Goal: Task Accomplishment & Management: Manage account settings

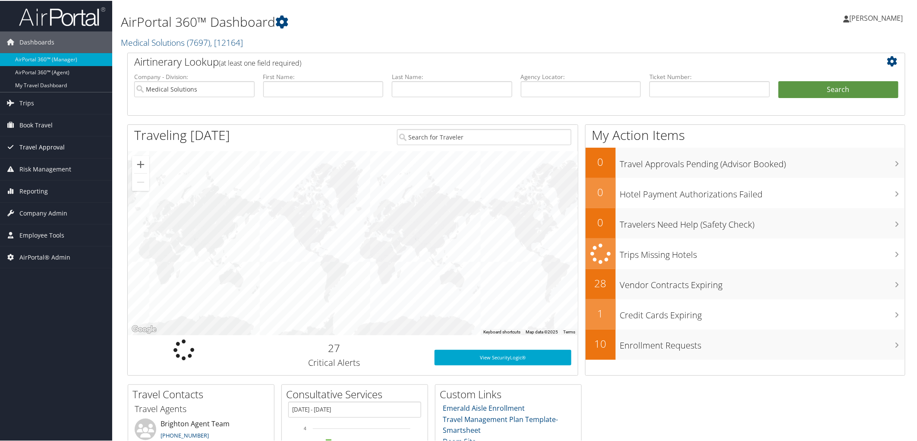
click at [58, 144] on span "Travel Approval" at bounding box center [41, 147] width 45 height 22
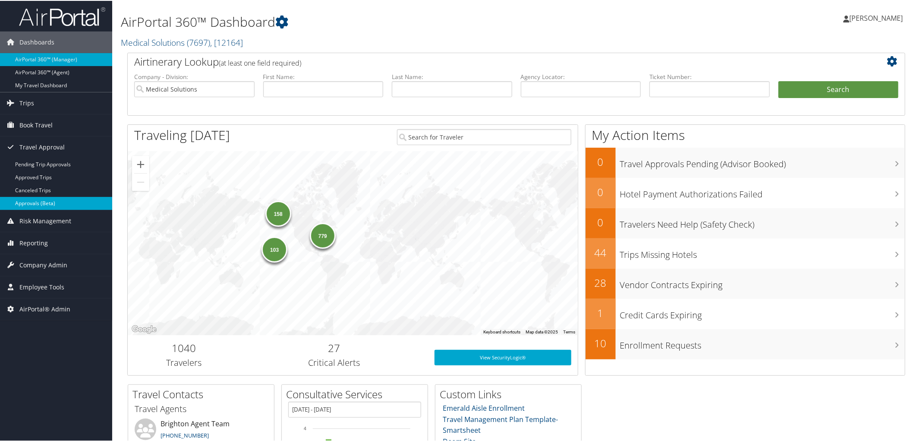
click at [34, 199] on link "Approvals (Beta)" at bounding box center [56, 202] width 112 height 13
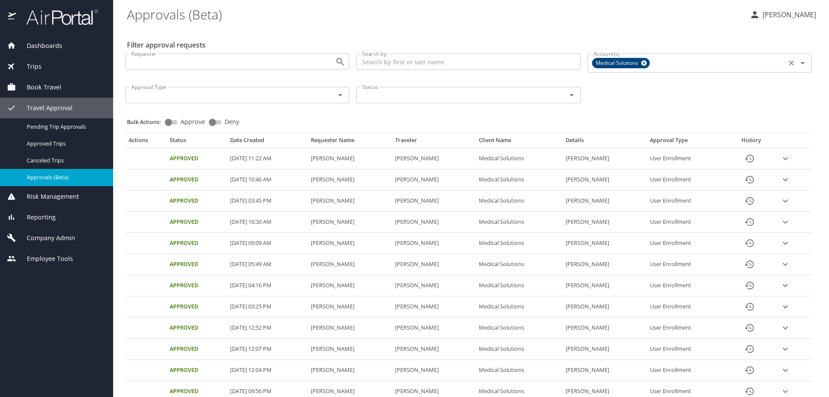
click at [641, 65] on icon at bounding box center [644, 63] width 6 height 6
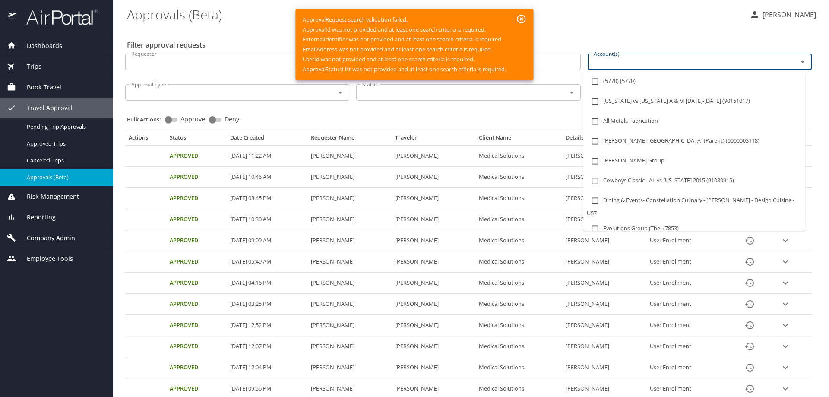
click at [622, 64] on input "Account(s)" at bounding box center [686, 61] width 193 height 11
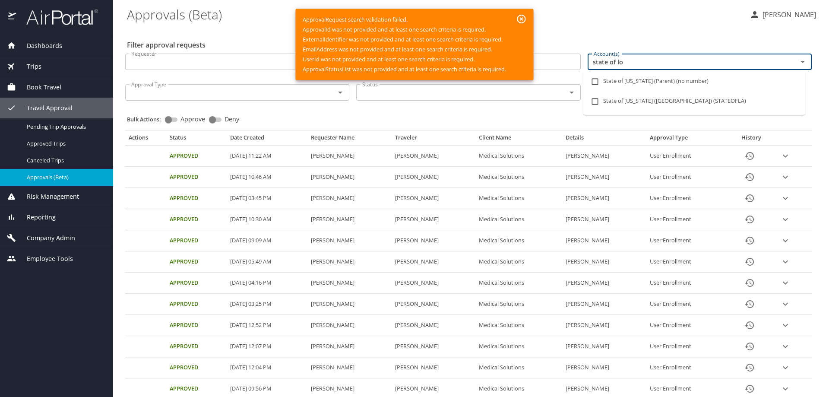
type input "state of lou"
click at [596, 100] on input "checkbox" at bounding box center [595, 101] width 16 height 16
checkbox input "true"
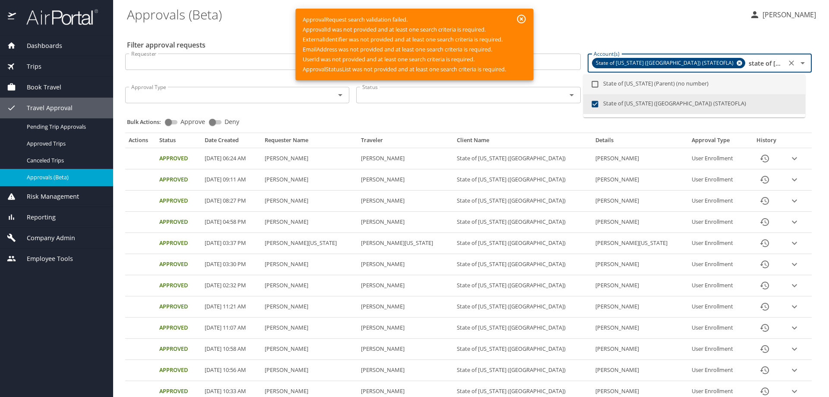
type input "state of lou"
click at [695, 39] on div "Filter approval requests Requester Requester Search by Search by Account(s) Sta…" at bounding box center [471, 366] width 688 height 676
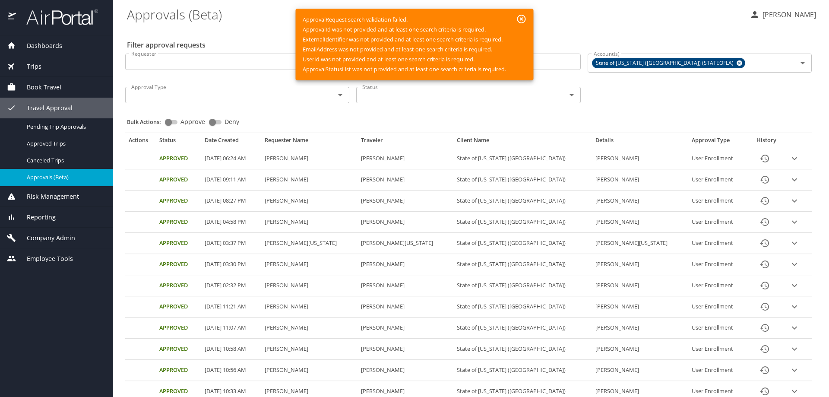
click at [523, 17] on icon "button" at bounding box center [521, 19] width 10 height 10
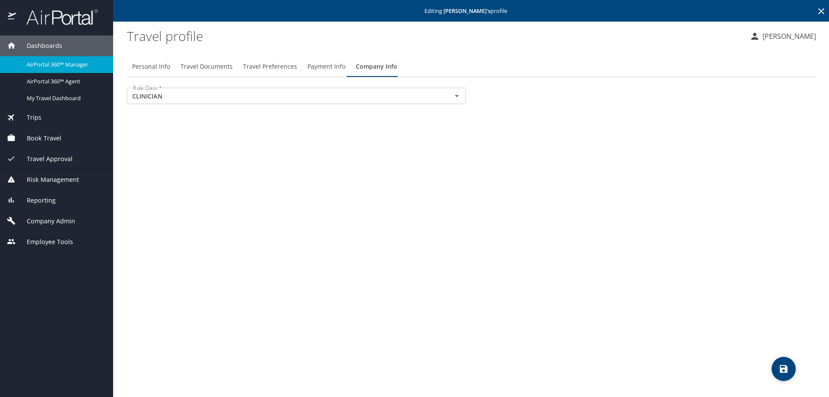
click at [44, 41] on span "Dashboards" at bounding box center [39, 45] width 46 height 9
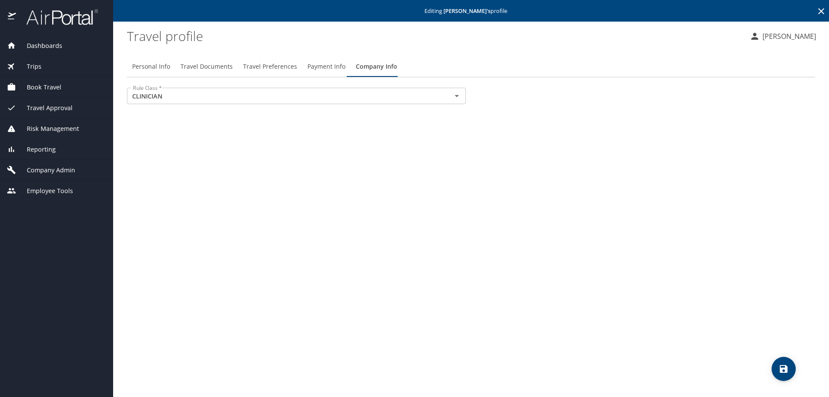
click at [51, 44] on span "Dashboards" at bounding box center [39, 45] width 46 height 9
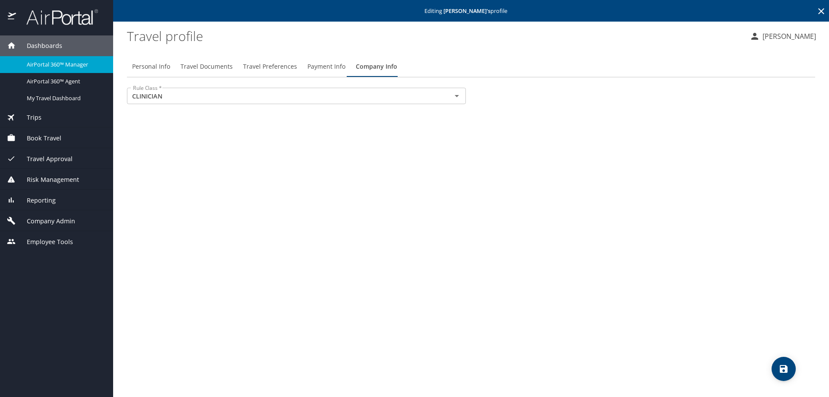
click at [47, 224] on span "Company Admin" at bounding box center [45, 220] width 59 height 9
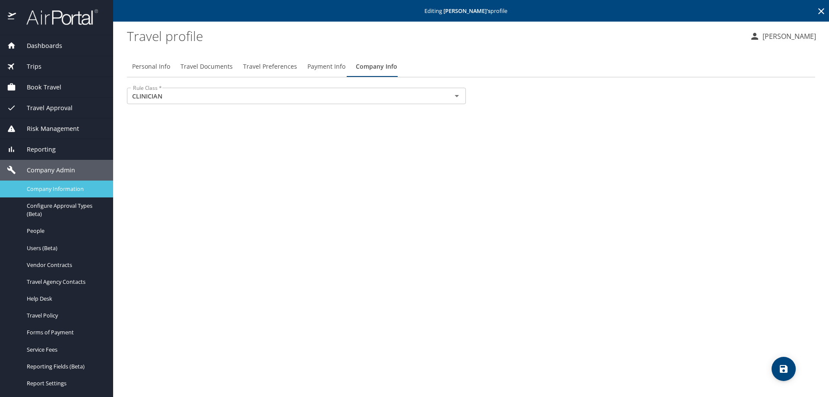
click at [56, 192] on span "Company Information" at bounding box center [65, 189] width 76 height 8
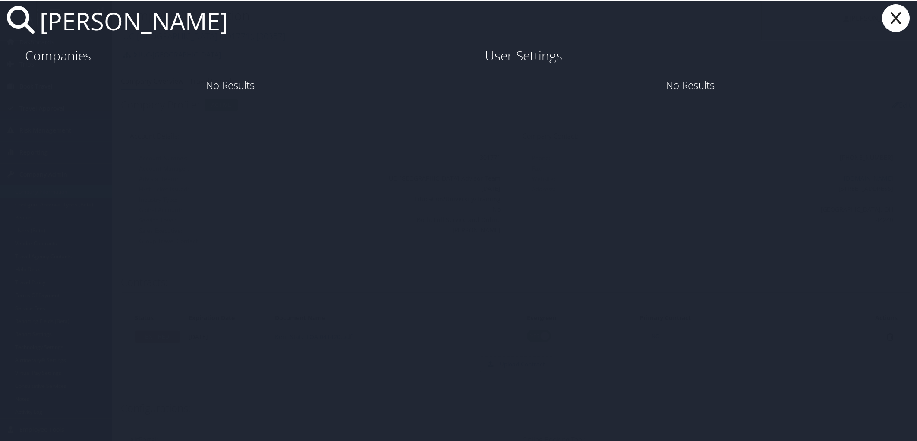
type input "carl johnson"
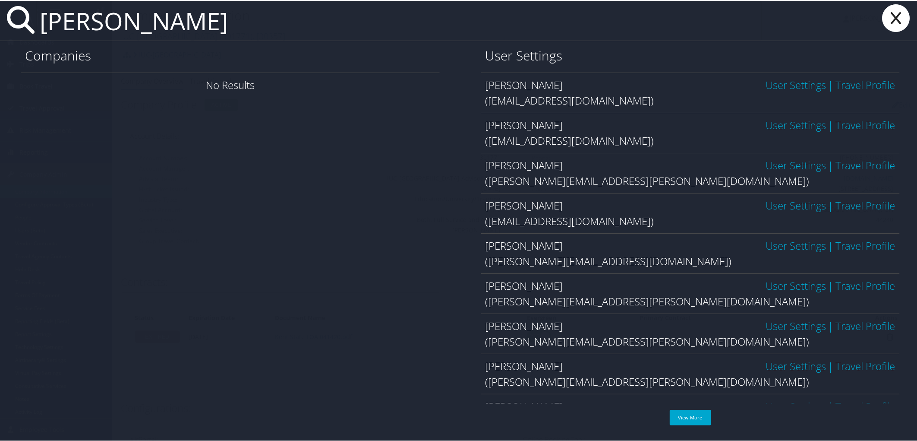
click at [778, 124] on link "User Settings" at bounding box center [796, 124] width 60 height 14
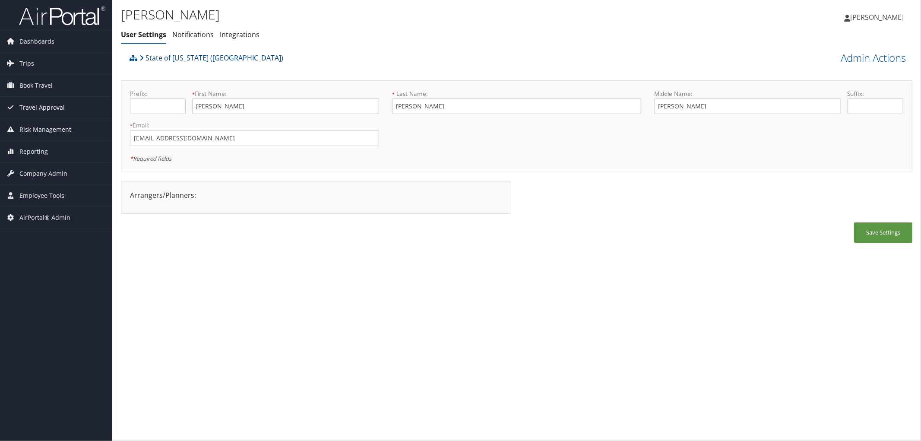
click at [40, 104] on span "Travel Approval" at bounding box center [41, 108] width 45 height 22
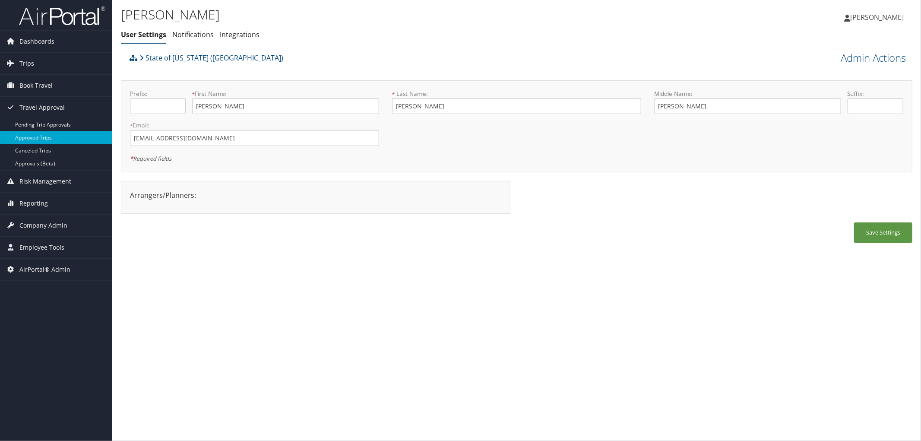
click at [46, 135] on link "Approved Trips" at bounding box center [56, 137] width 112 height 13
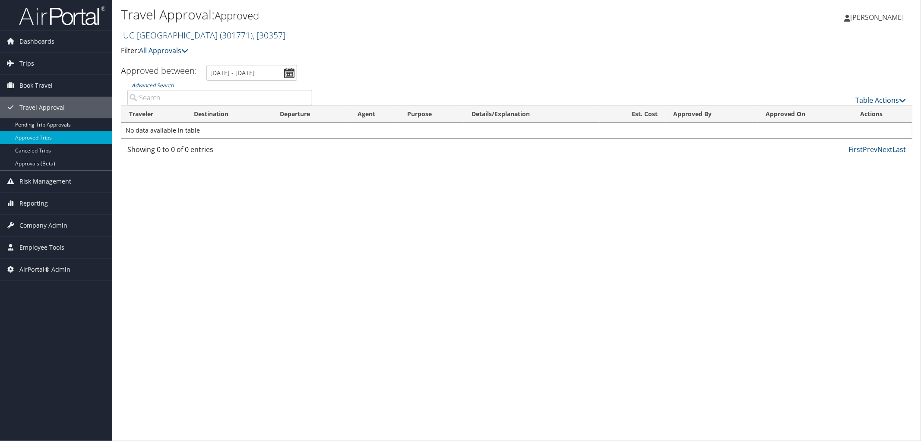
click at [146, 35] on link "IUC-[GEOGRAPHIC_DATA] ( 301771 ) , [ 30357 ]" at bounding box center [203, 35] width 164 height 12
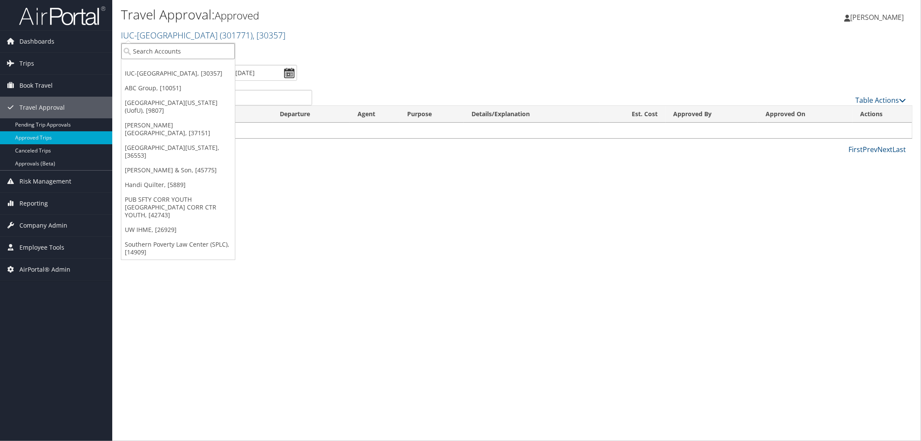
click at [166, 48] on input "search" at bounding box center [178, 51] width 114 height 16
type input "state of louisiana"
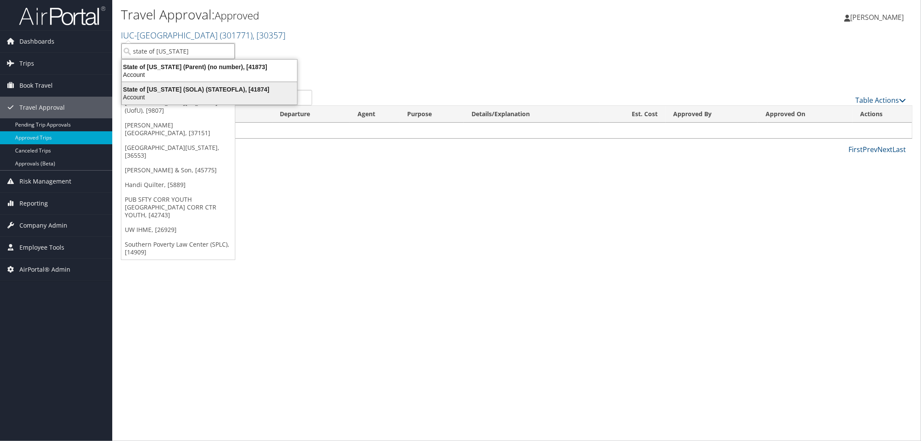
click at [161, 97] on div "Account" at bounding box center [210, 97] width 186 height 8
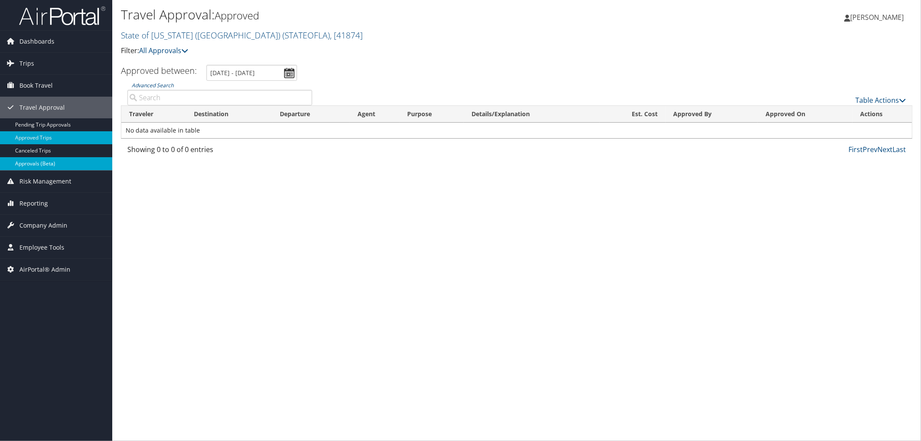
click at [35, 158] on link "Approvals (Beta)" at bounding box center [56, 163] width 112 height 13
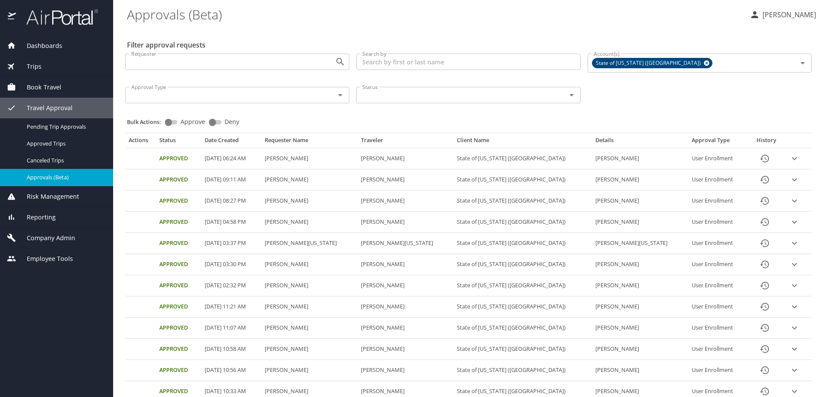
click at [53, 231] on div "Company Admin" at bounding box center [56, 237] width 113 height 21
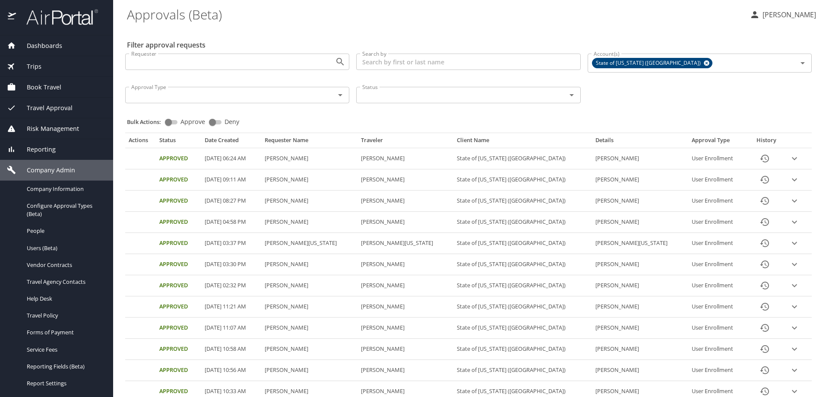
click at [58, 106] on span "Travel Approval" at bounding box center [44, 107] width 57 height 9
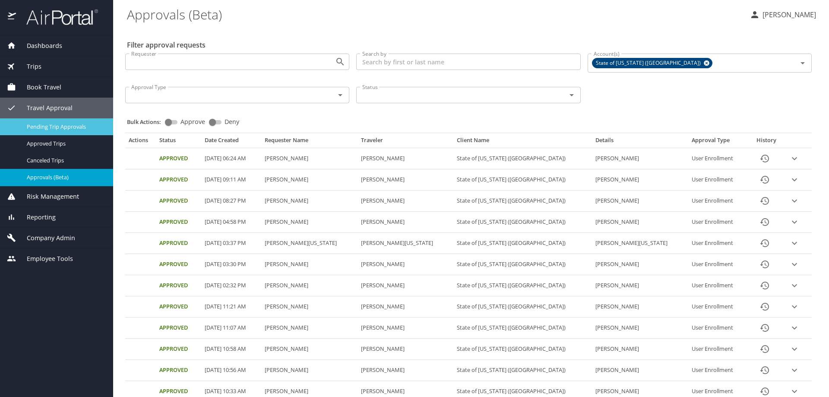
click at [67, 126] on span "Pending Trip Approvals" at bounding box center [65, 127] width 76 height 8
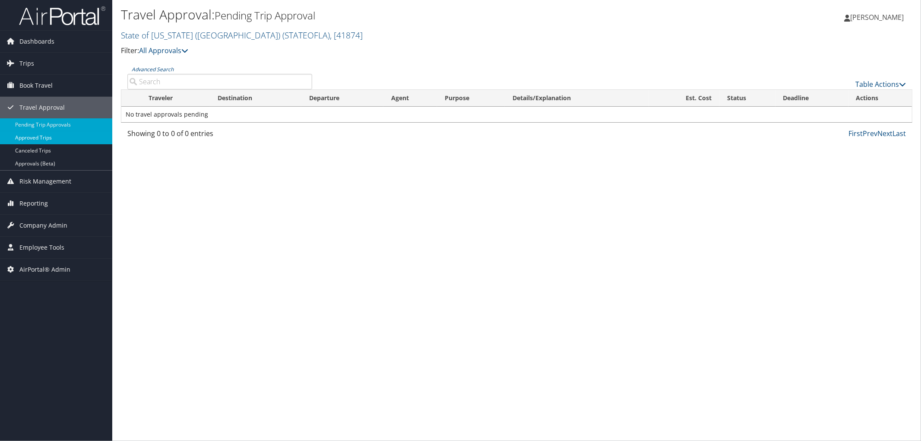
click at [57, 137] on link "Approved Trips" at bounding box center [56, 137] width 112 height 13
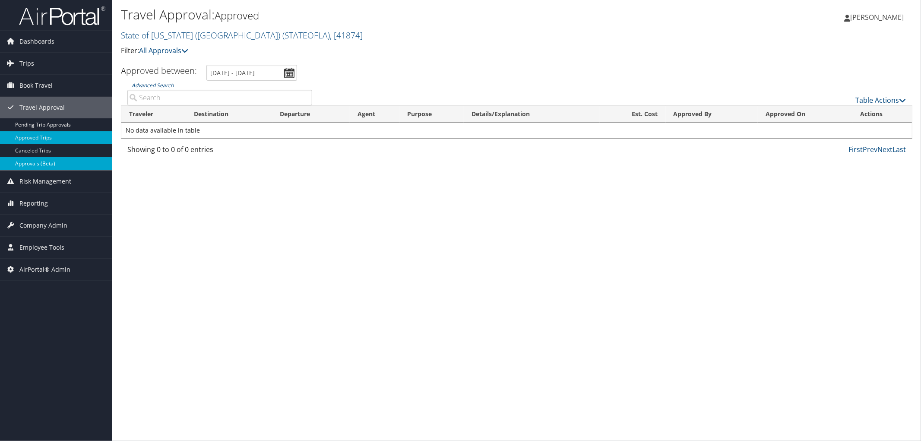
click at [46, 160] on link "Approvals (Beta)" at bounding box center [56, 163] width 112 height 13
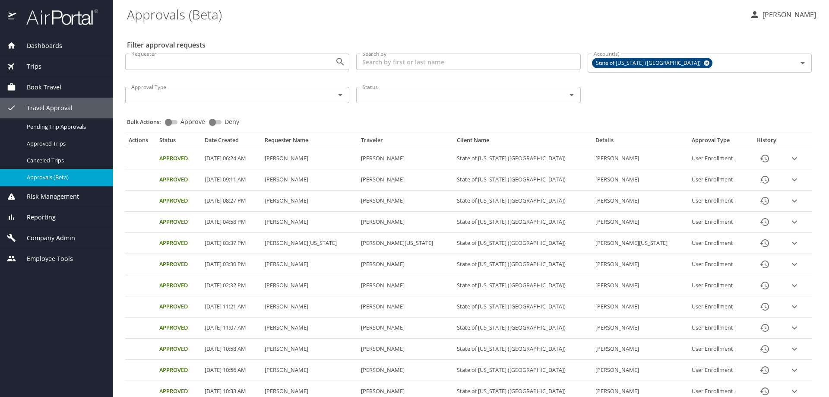
click at [323, 95] on div at bounding box center [334, 95] width 22 height 12
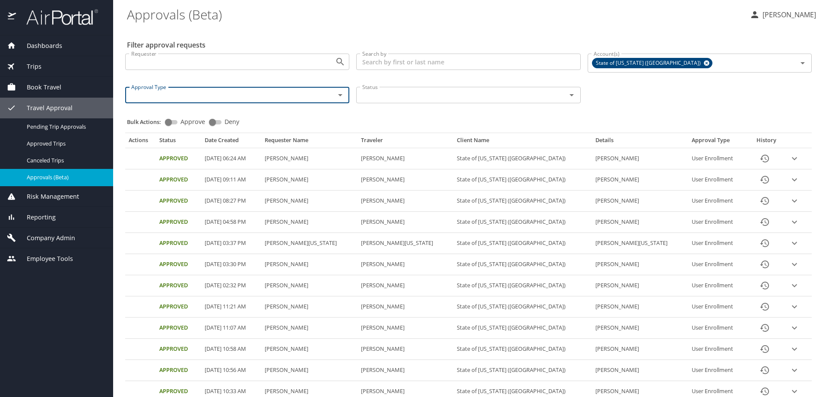
click at [338, 95] on icon "Open" at bounding box center [340, 95] width 4 height 2
click at [133, 134] on input "checkbox" at bounding box center [137, 134] width 16 height 16
checkbox input "true"
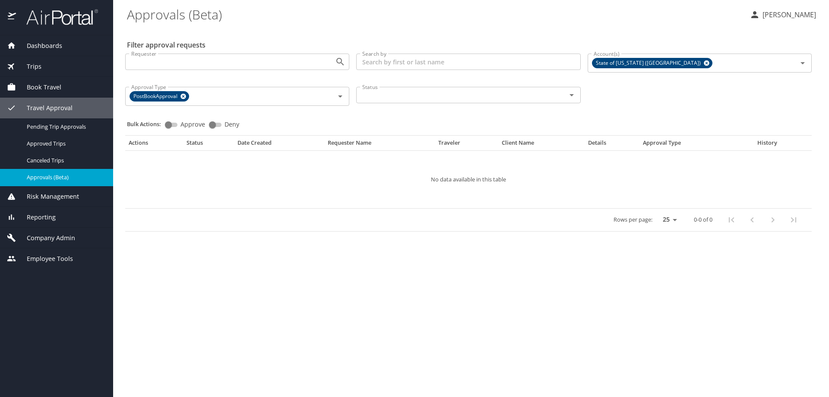
click at [234, 297] on main "Approvals (Beta) Heidi Munson Filter approval requests Requester Requester Sear…" at bounding box center [471, 198] width 716 height 397
click at [704, 65] on icon at bounding box center [707, 63] width 6 height 6
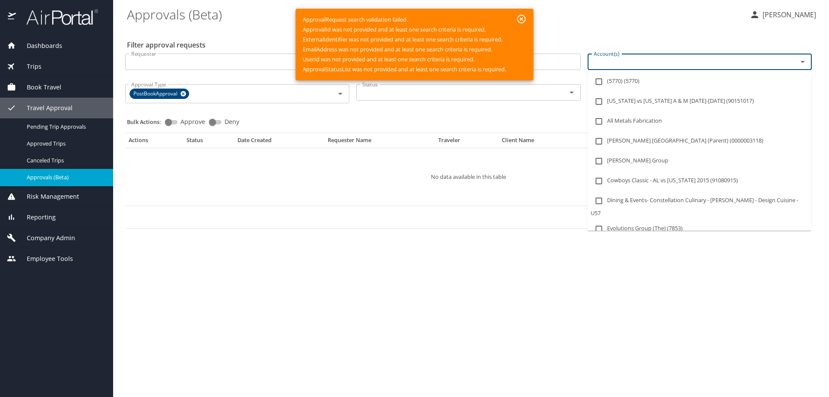
click at [636, 66] on input "Account(s)" at bounding box center [686, 61] width 193 height 11
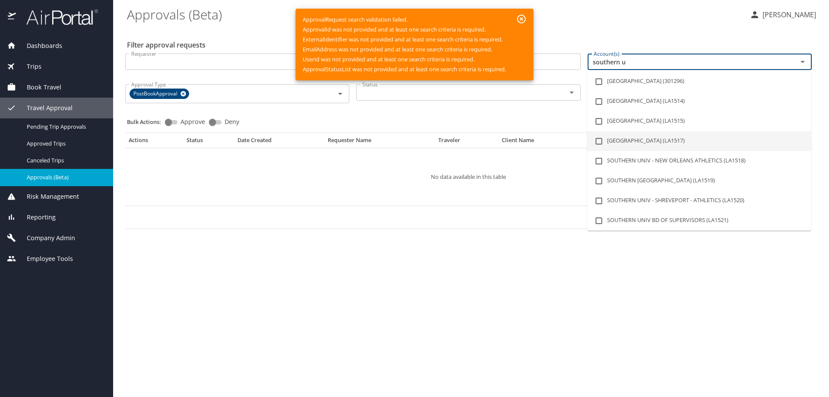
type input "southern u"
type input "new orle"
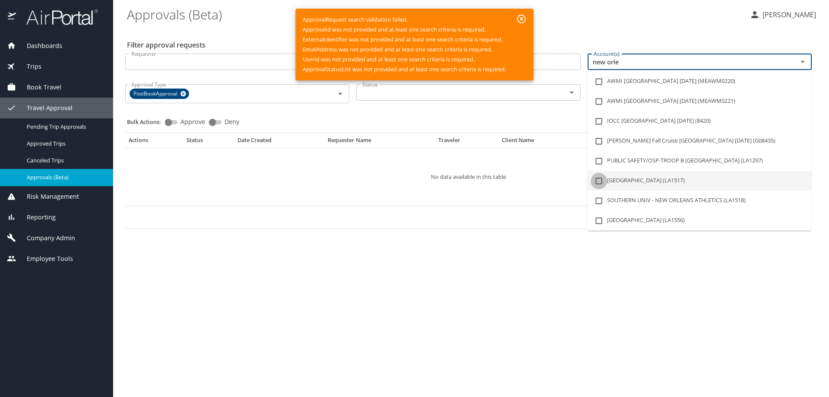
click at [600, 179] on input "checkbox" at bounding box center [599, 181] width 16 height 16
checkbox input "true"
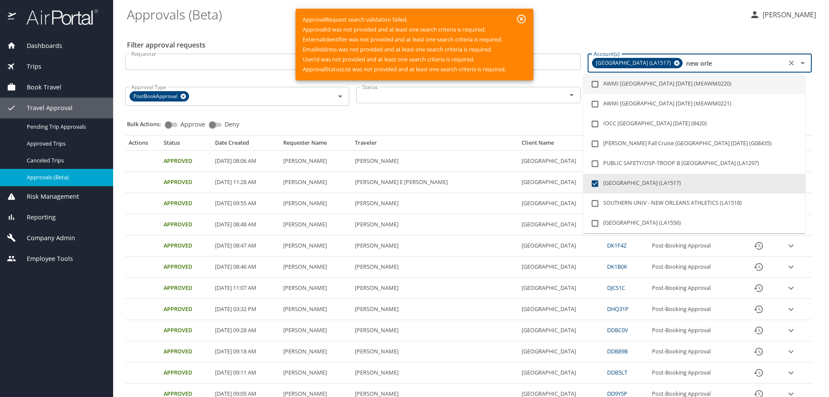
type input "new orle"
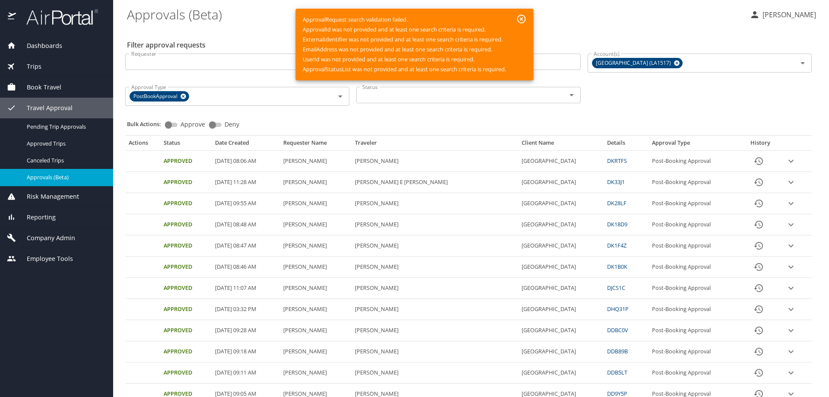
click at [603, 37] on div "Filter approval requests Requester Requester Search by Search by Account(s) SOU…" at bounding box center [471, 367] width 688 height 678
click at [786, 262] on icon "expand row" at bounding box center [791, 267] width 10 height 10
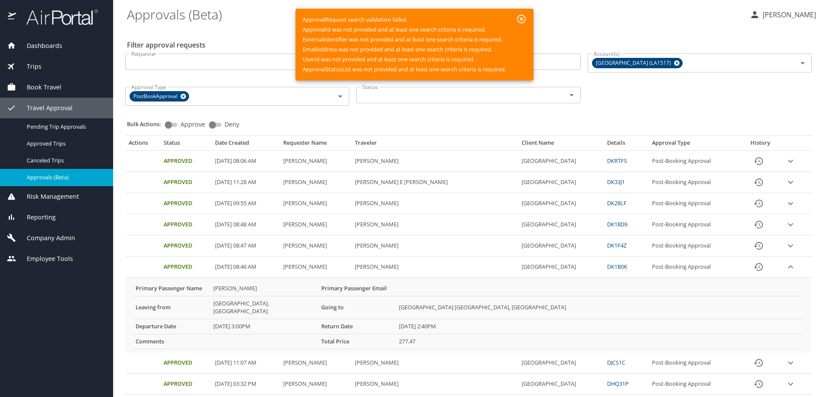
click at [753, 268] on icon "History" at bounding box center [758, 267] width 10 height 10
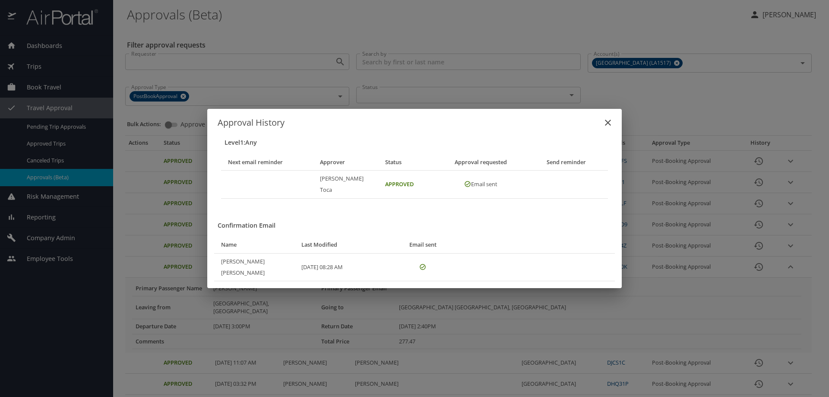
click at [390, 191] on td "Approved" at bounding box center [409, 185] width 63 height 28
click at [610, 128] on icon "close" at bounding box center [608, 122] width 10 height 10
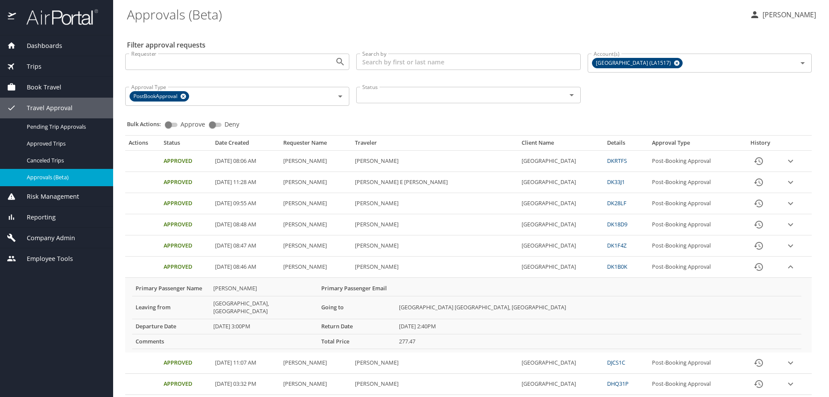
click at [758, 270] on icon "History" at bounding box center [758, 267] width 10 height 10
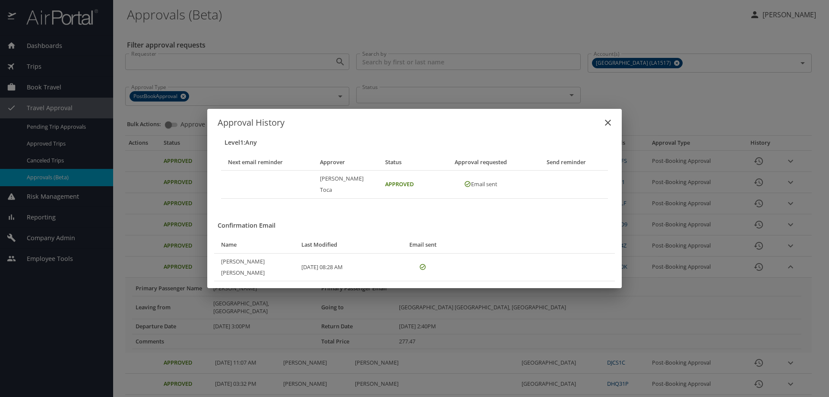
click at [605, 128] on icon "close" at bounding box center [608, 122] width 10 height 10
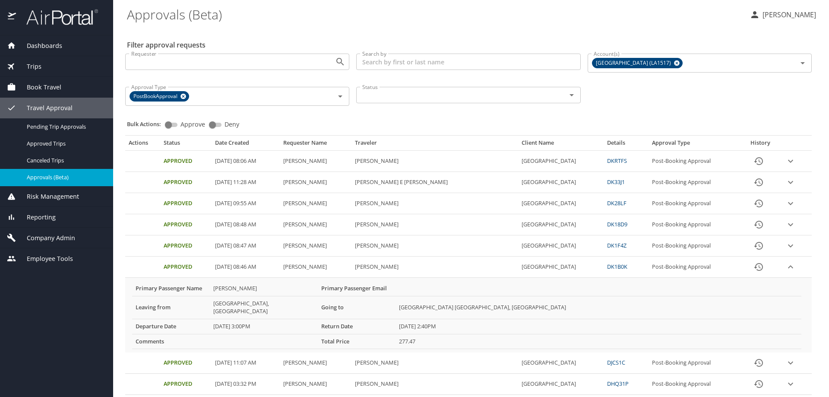
click at [49, 232] on div "Company Admin" at bounding box center [56, 237] width 113 height 21
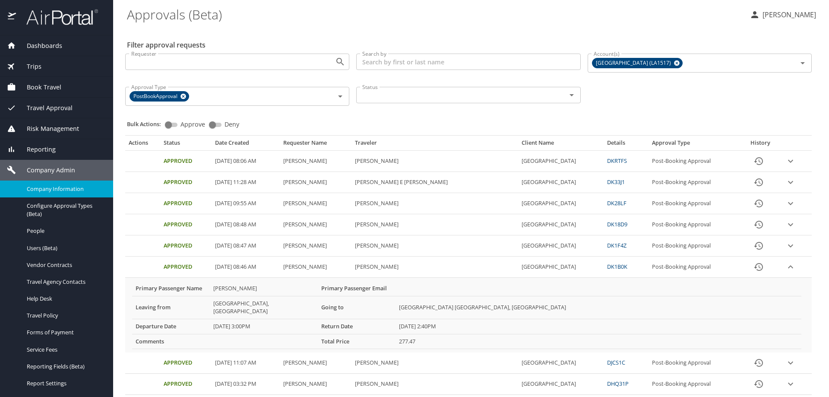
click at [60, 186] on span "Company Information" at bounding box center [65, 189] width 76 height 8
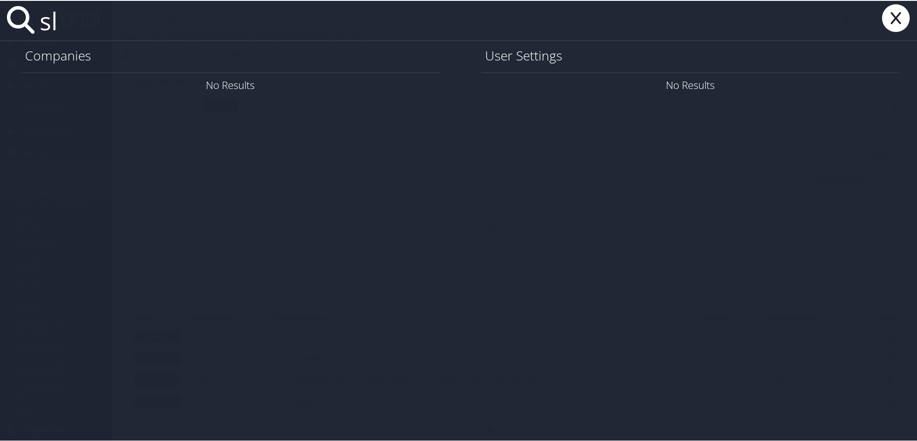
type input "s"
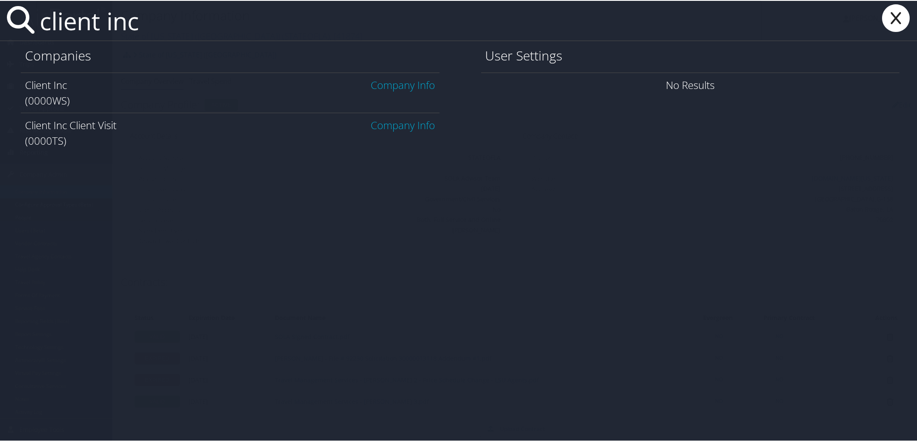
type input "client inc"
click at [398, 82] on link "Company Info" at bounding box center [403, 84] width 64 height 14
